Goal: Transaction & Acquisition: Purchase product/service

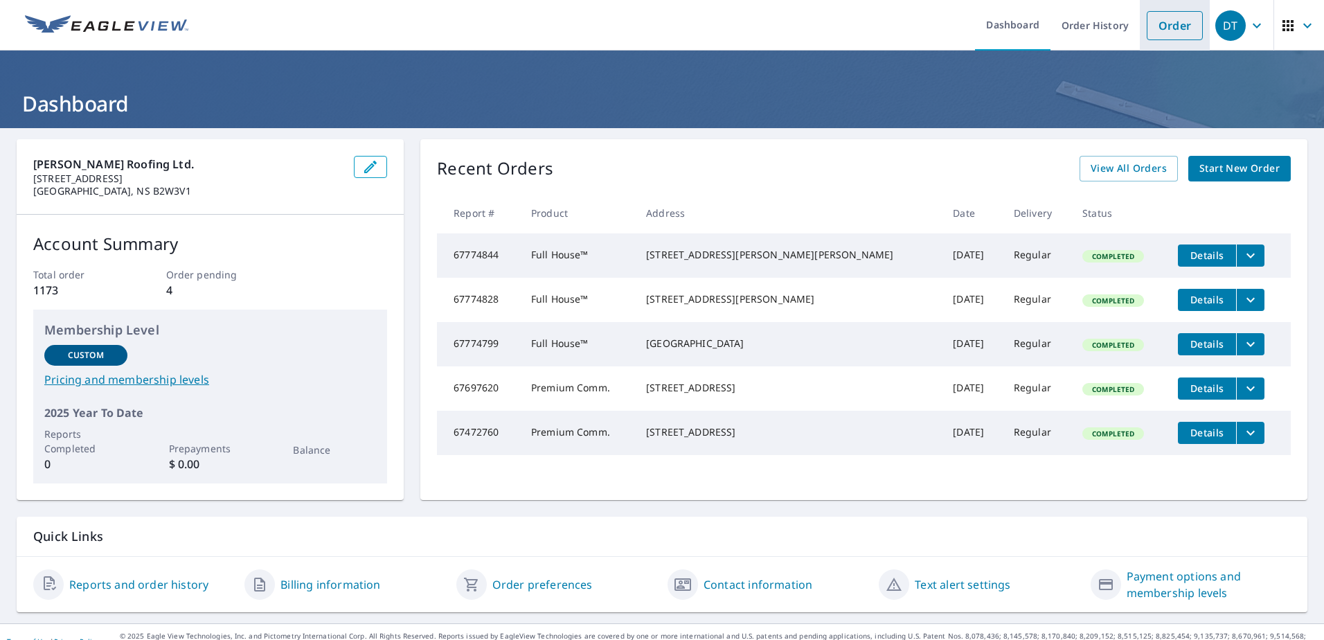
click at [1173, 23] on link "Order" at bounding box center [1175, 25] width 56 height 29
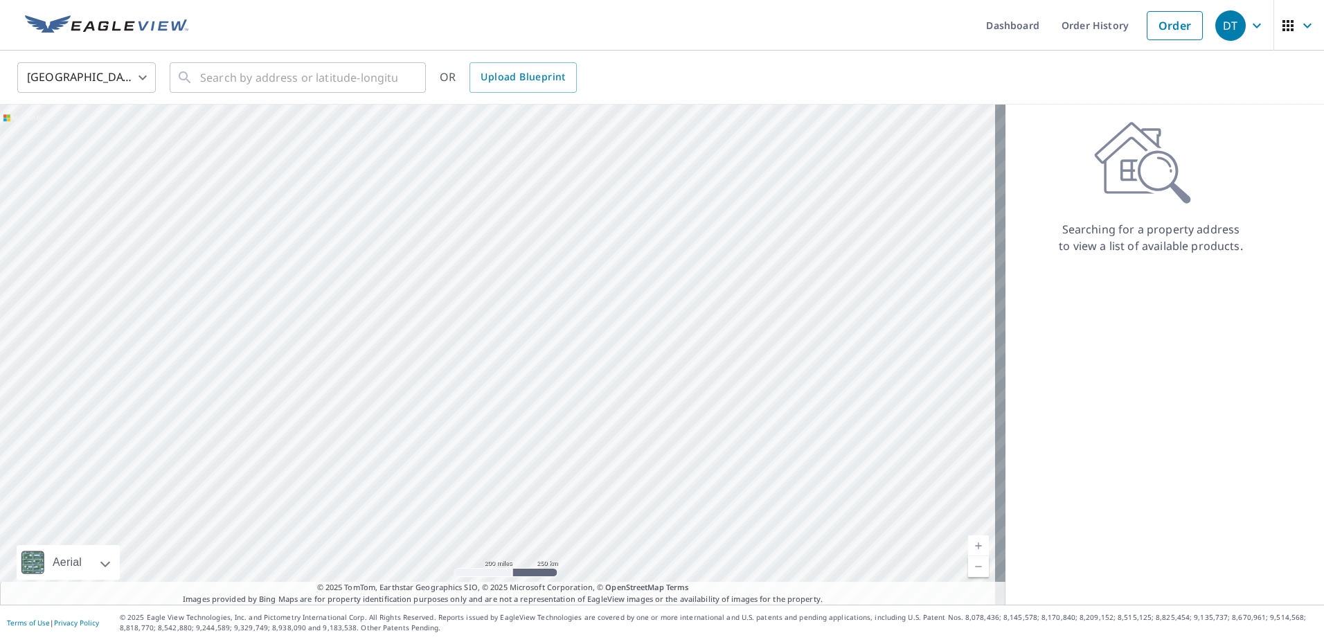
click at [131, 75] on body "DT DT Dashboard Order History Order DT [GEOGRAPHIC_DATA] US ​ ​ OR Upload Bluep…" at bounding box center [662, 320] width 1324 height 640
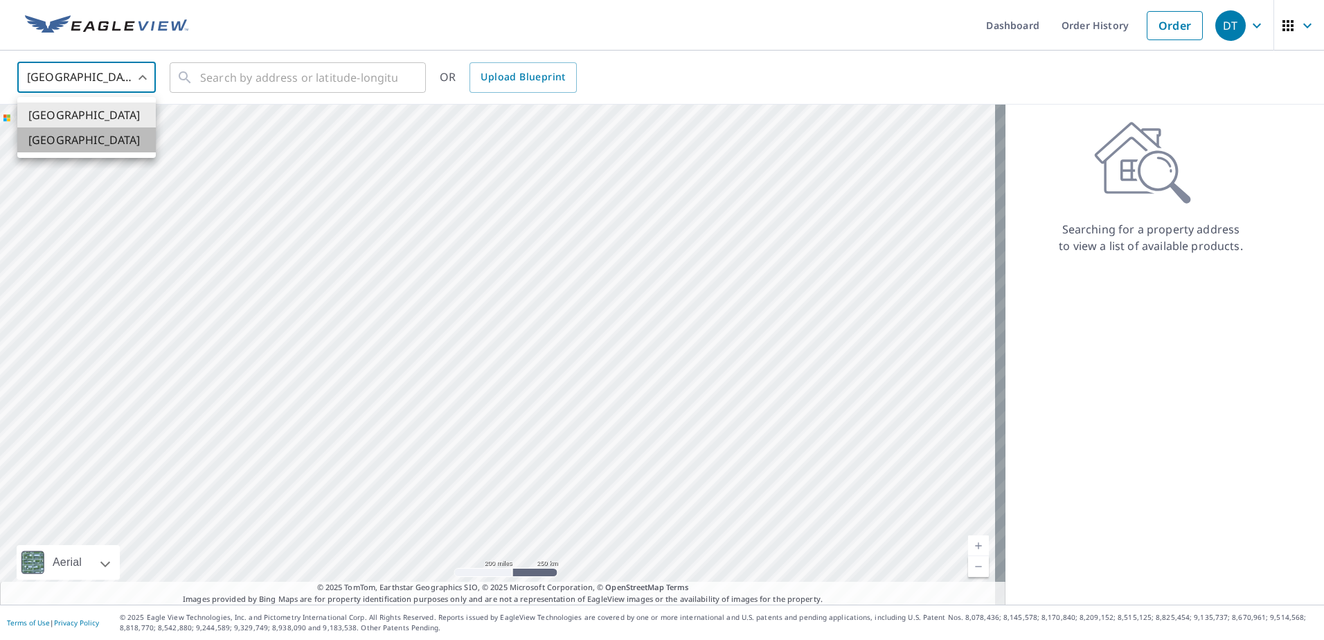
click at [92, 131] on li "[GEOGRAPHIC_DATA]" at bounding box center [86, 139] width 138 height 25
type input "CA"
click at [237, 74] on input "text" at bounding box center [298, 77] width 197 height 39
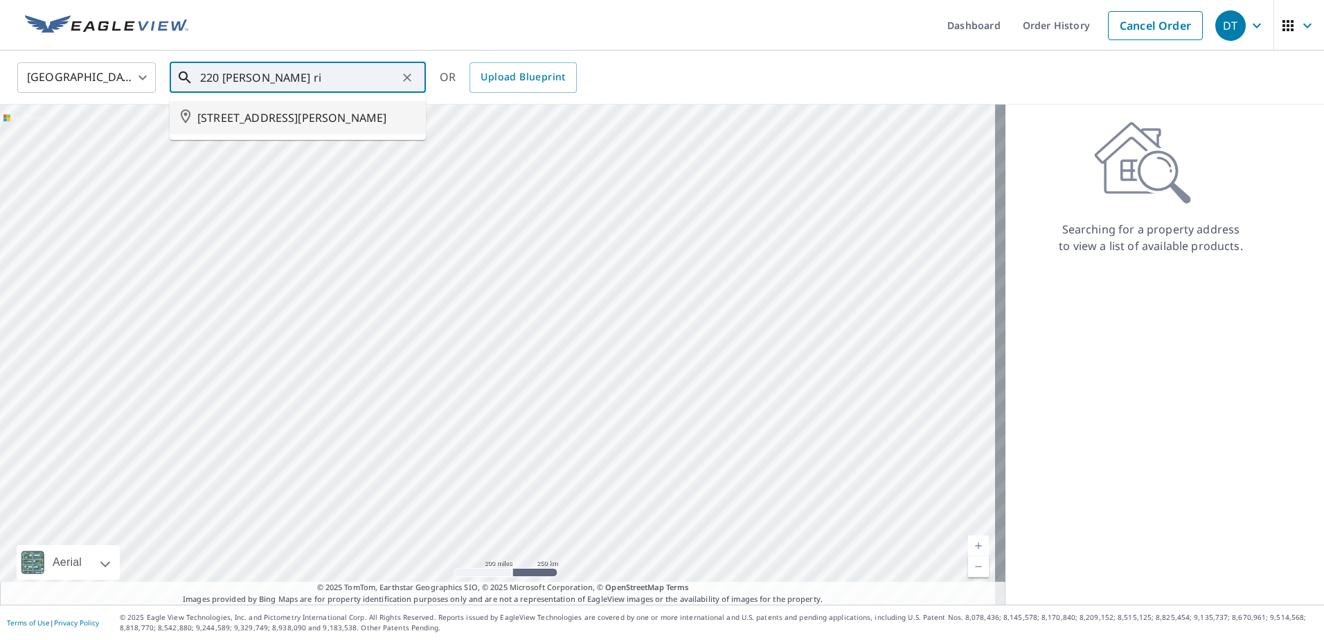
click at [251, 121] on span "[STREET_ADDRESS][PERSON_NAME]" at bounding box center [305, 117] width 217 height 17
type input "[STREET_ADDRESS][PERSON_NAME]"
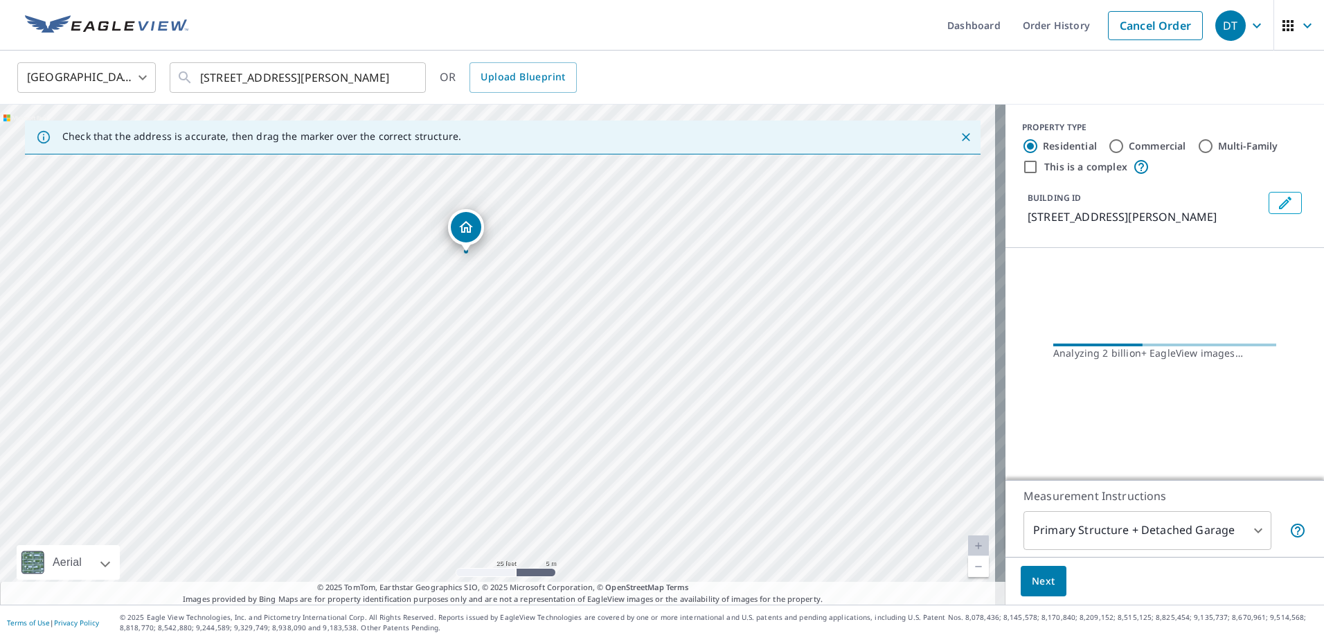
drag, startPoint x: 499, startPoint y: 215, endPoint x: 495, endPoint y: 291, distance: 75.6
click at [495, 291] on div "[STREET_ADDRESS][PERSON_NAME]" at bounding box center [502, 355] width 1005 height 500
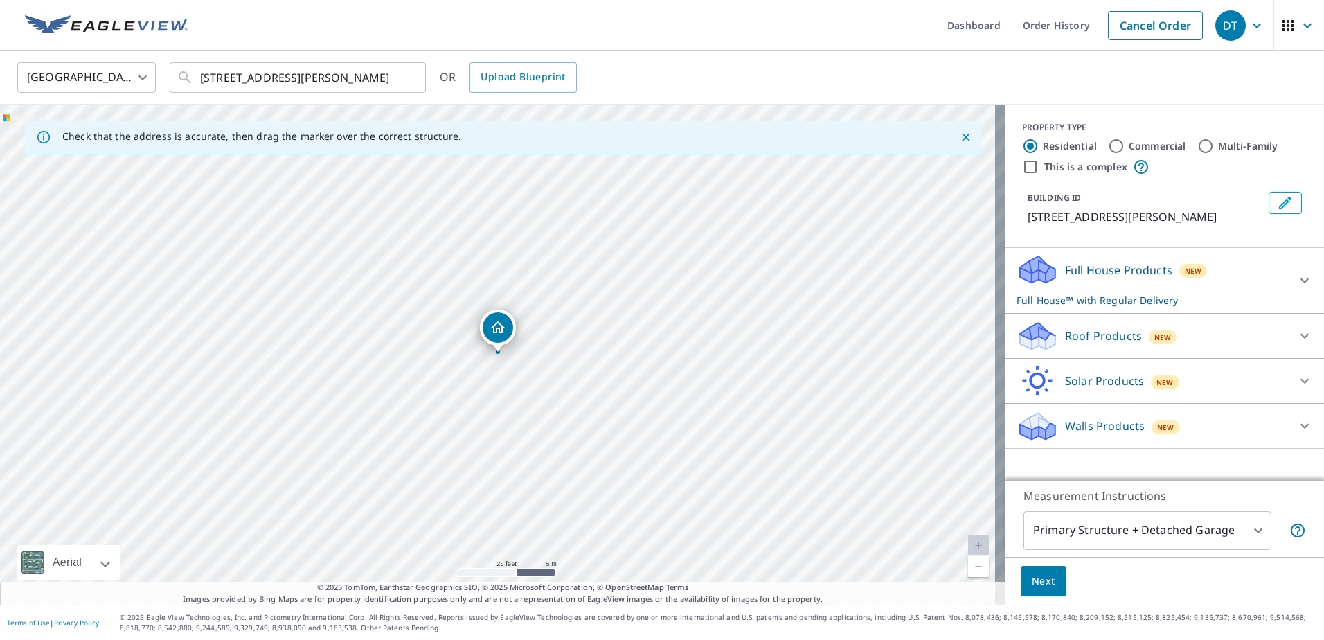
click at [507, 388] on div "[STREET_ADDRESS][PERSON_NAME]" at bounding box center [502, 355] width 1005 height 500
click at [1097, 344] on p "Roof Products" at bounding box center [1103, 336] width 77 height 17
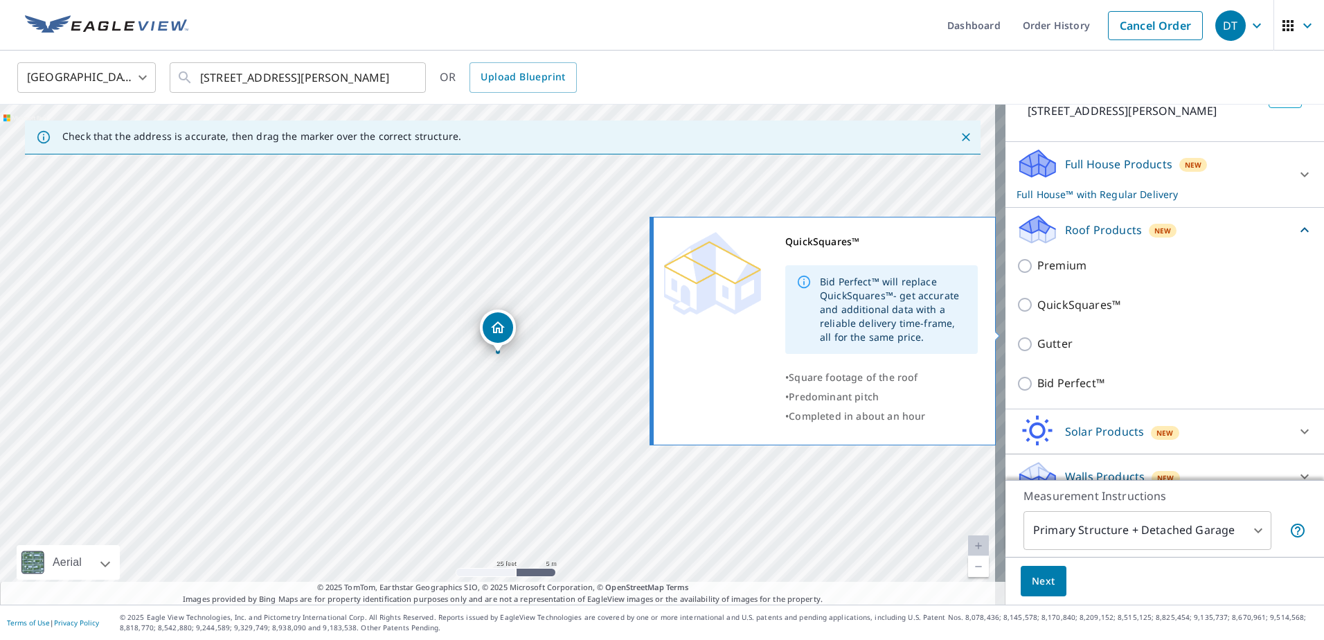
scroll to position [138, 0]
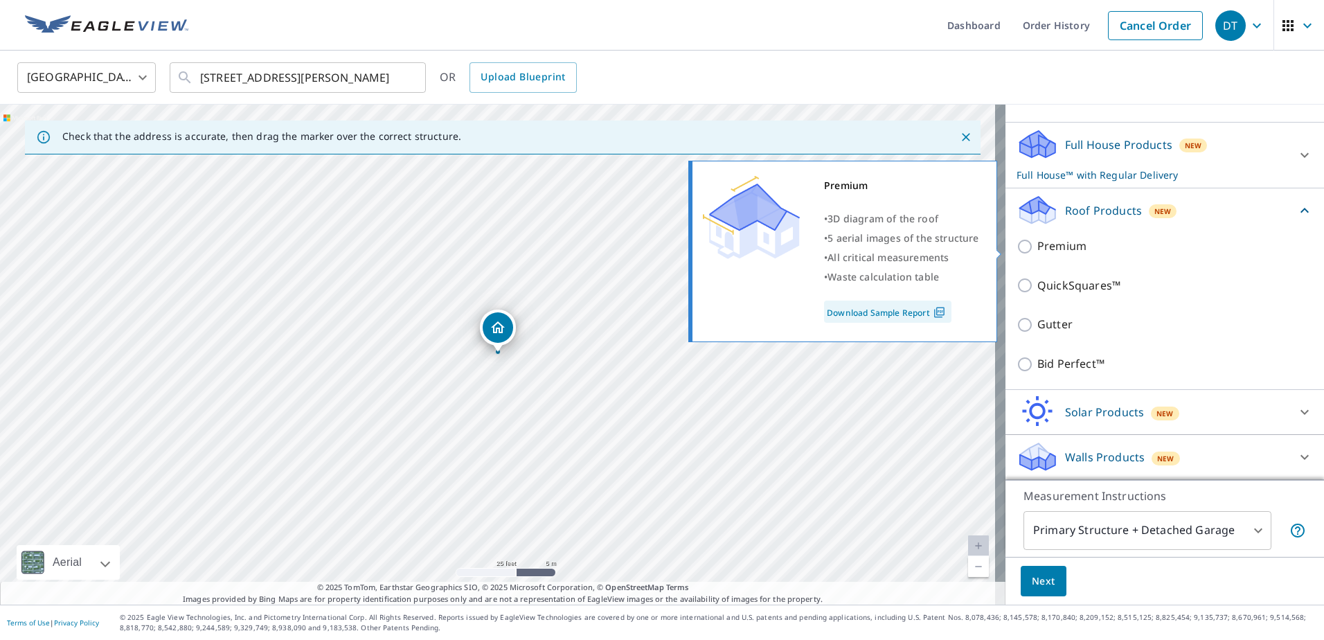
click at [1016, 254] on input "Premium" at bounding box center [1026, 246] width 21 height 17
checkbox input "true"
checkbox input "false"
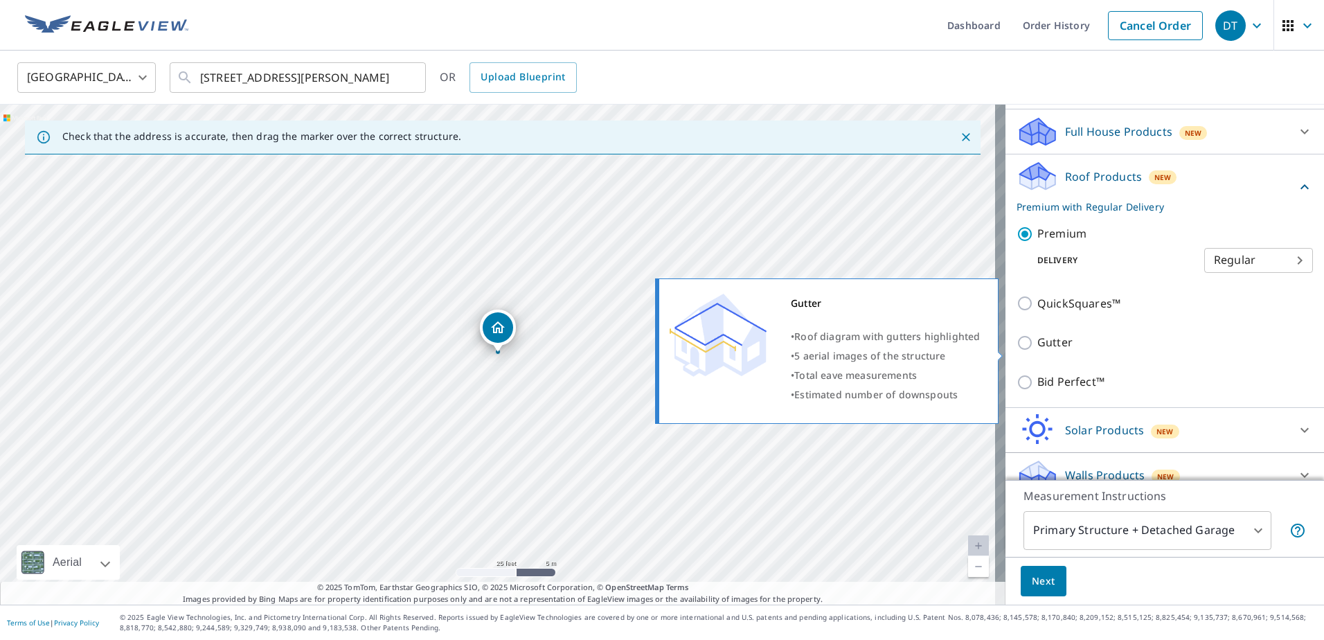
scroll to position [173, 0]
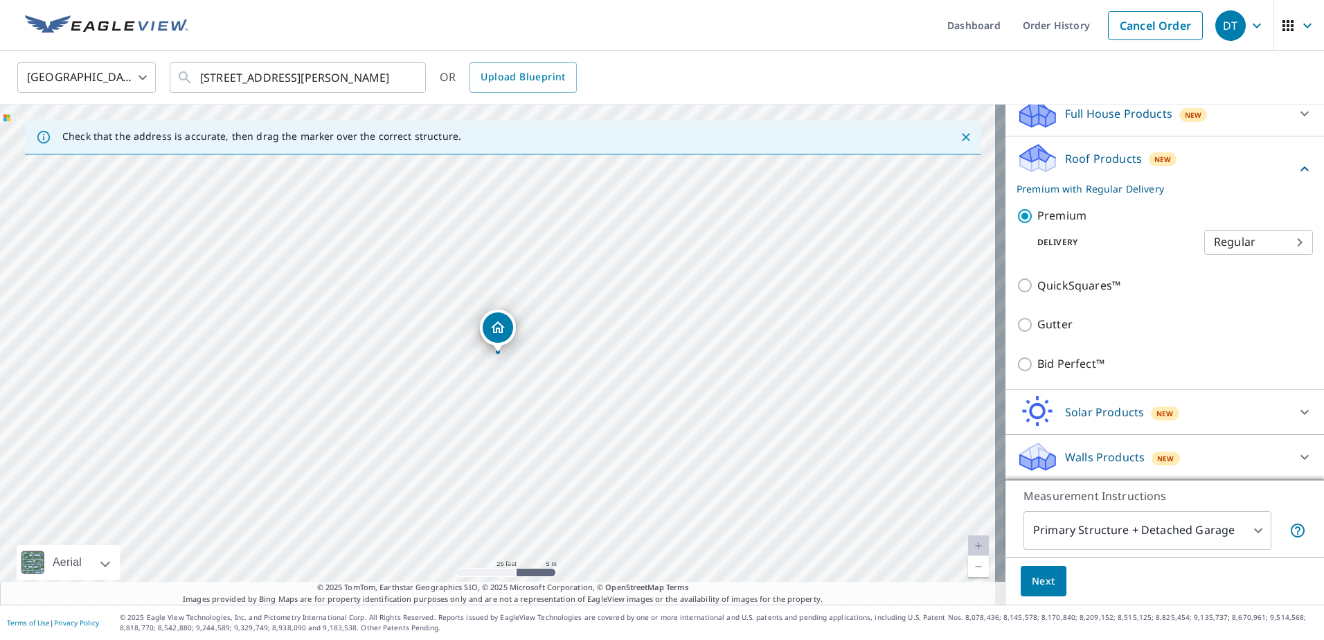
click at [1045, 589] on button "Next" at bounding box center [1044, 581] width 46 height 31
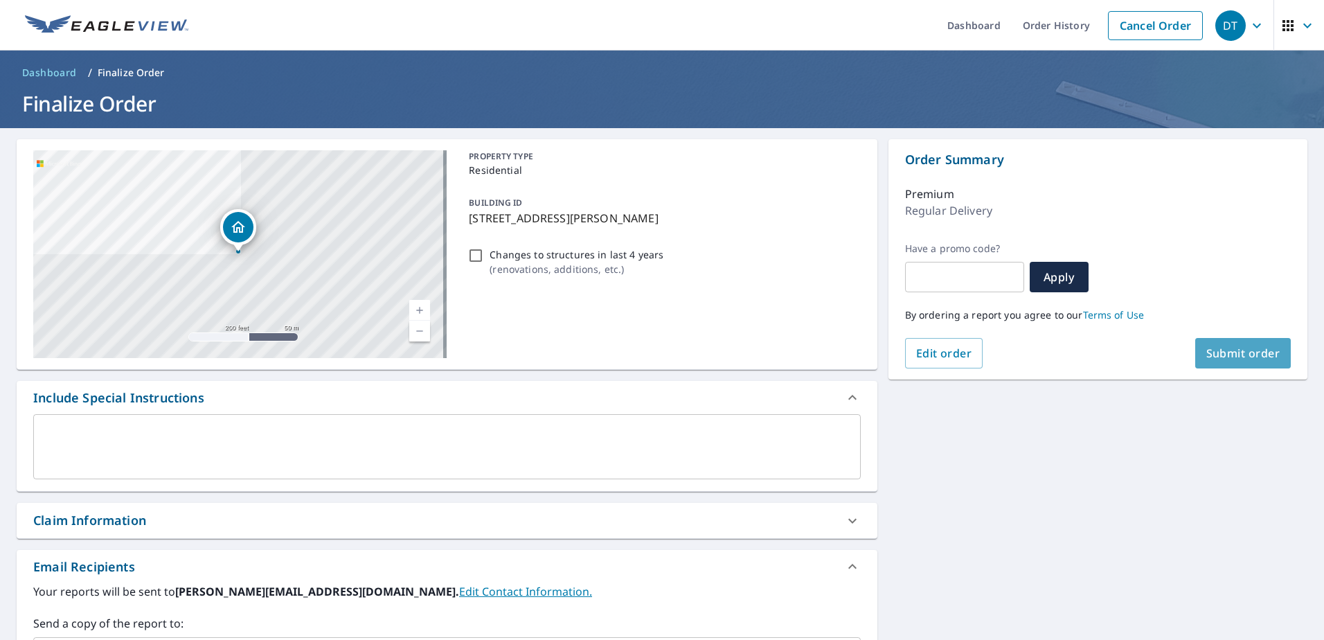
click at [1238, 352] on span "Submit order" at bounding box center [1243, 353] width 74 height 15
checkbox input "true"
